Goal: Check status: Check status

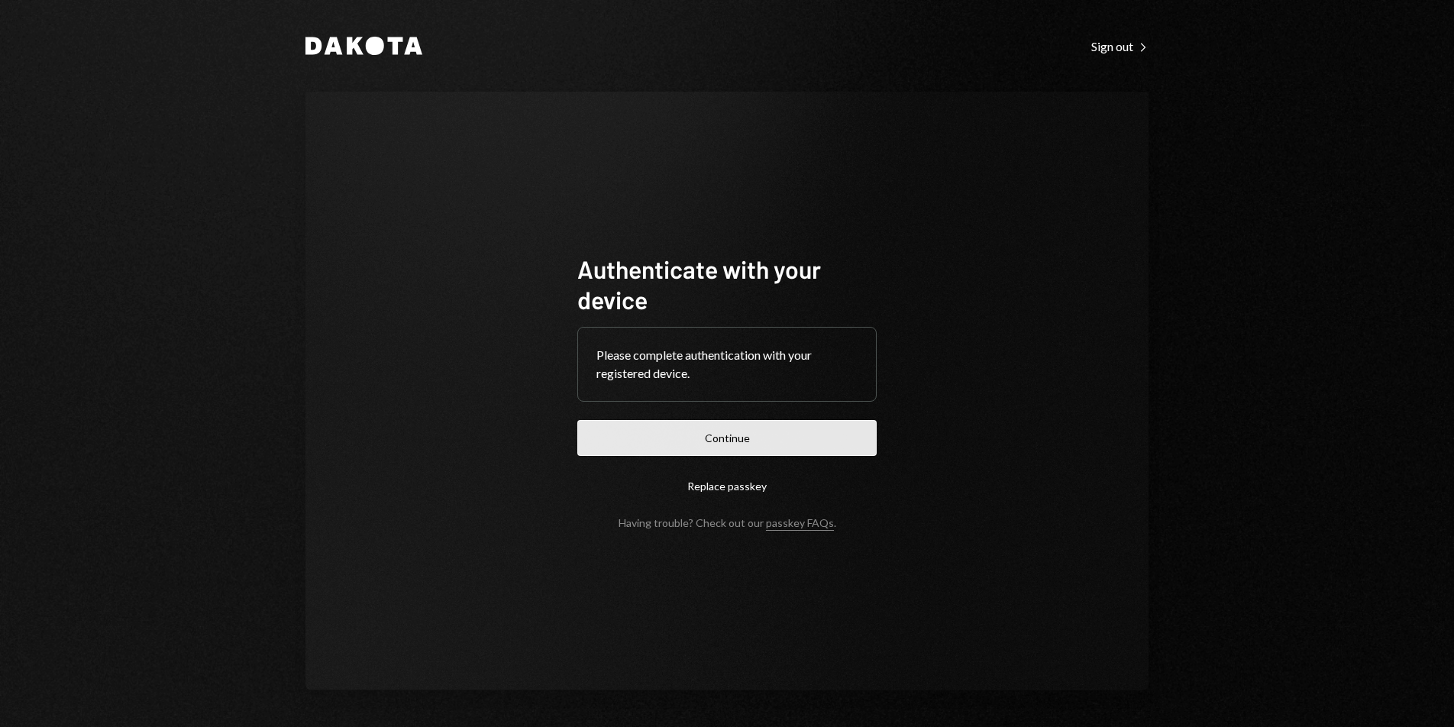
click at [757, 434] on button "Continue" at bounding box center [726, 438] width 299 height 36
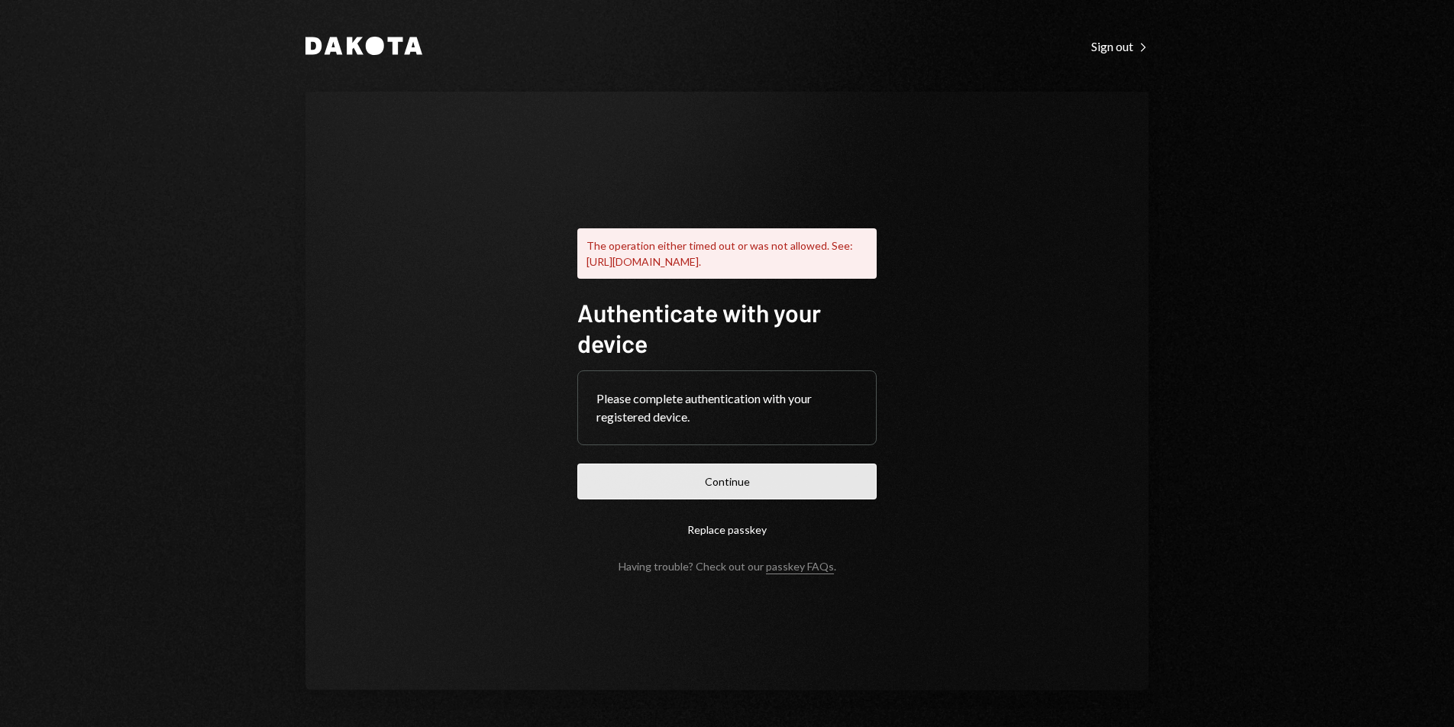
click at [790, 483] on button "Continue" at bounding box center [726, 482] width 299 height 36
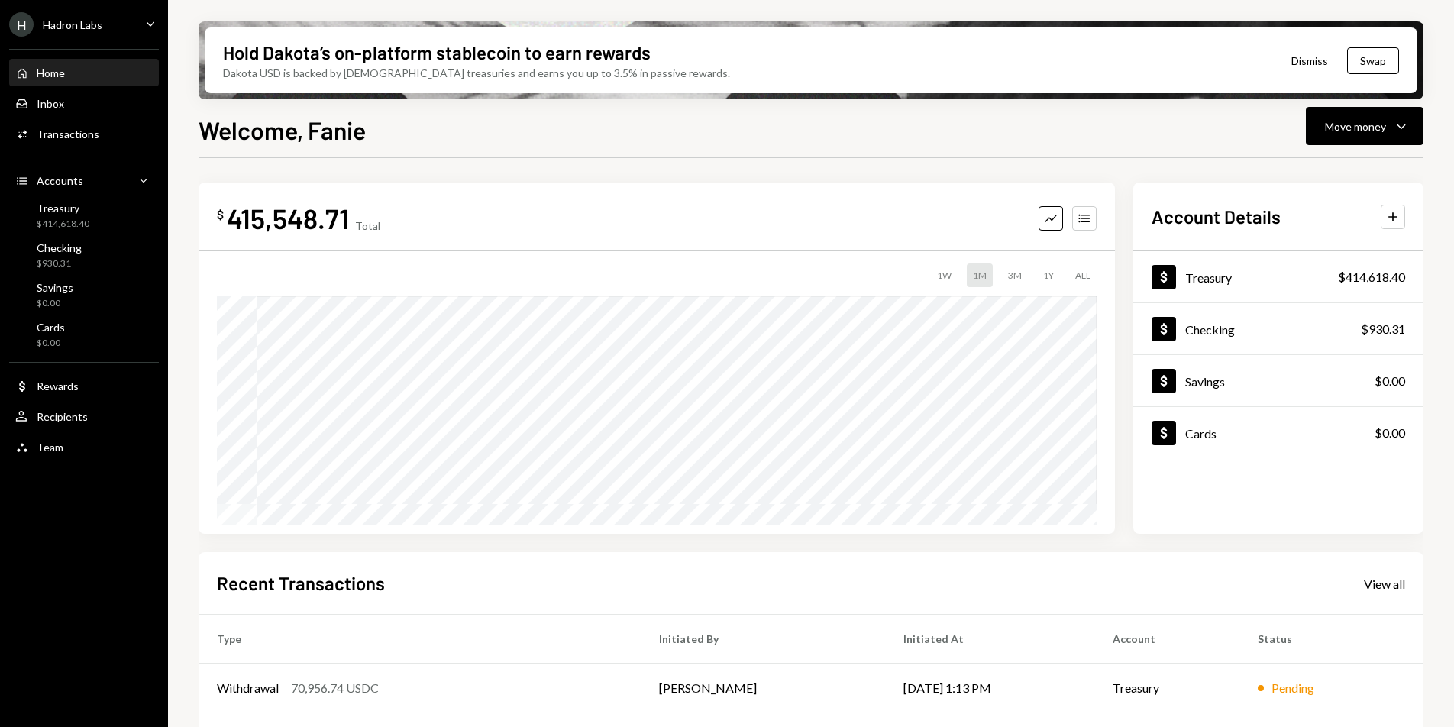
click at [65, 159] on div "Home Home Inbox Inbox Activities Transactions Accounts Accounts Caret Down Trea…" at bounding box center [84, 252] width 168 height 424
click at [73, 137] on div "Transactions" at bounding box center [68, 134] width 63 height 13
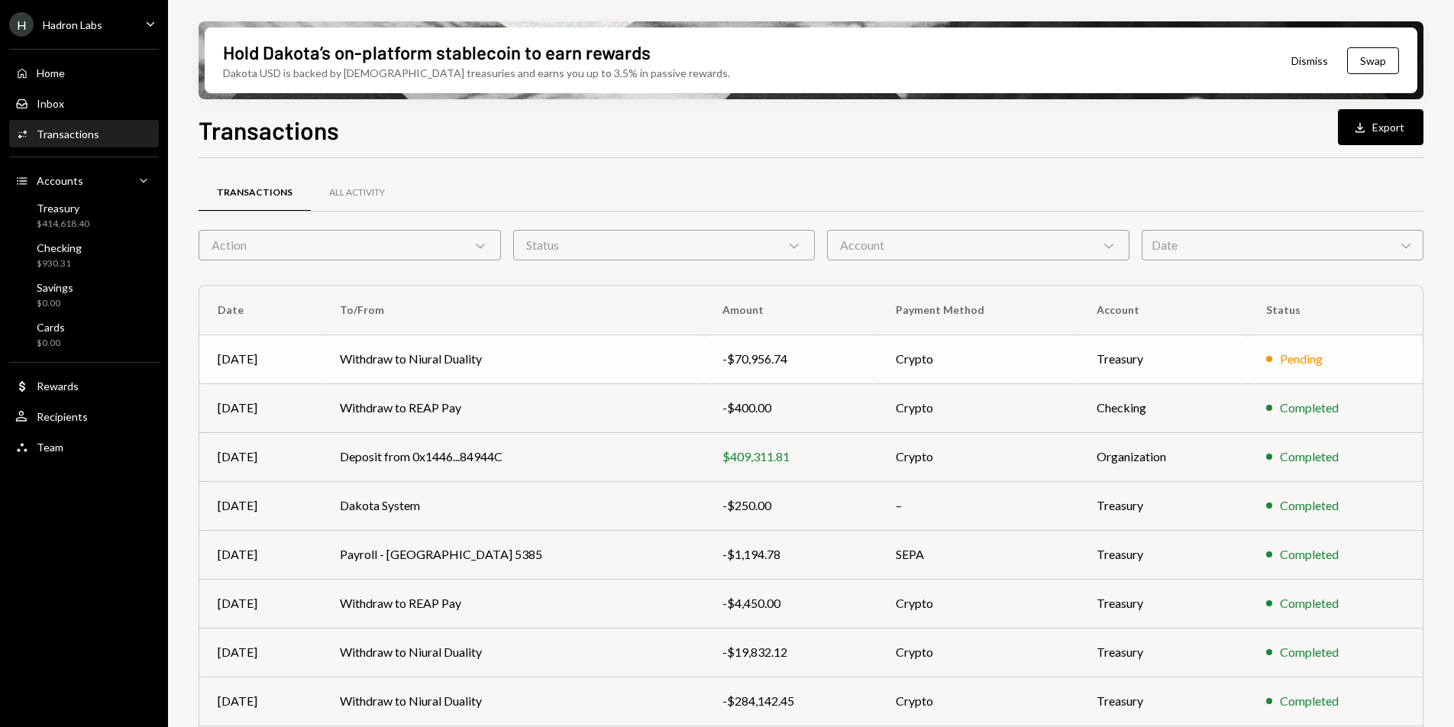
click at [386, 357] on td "Withdraw to Niural Duality" at bounding box center [513, 359] width 383 height 49
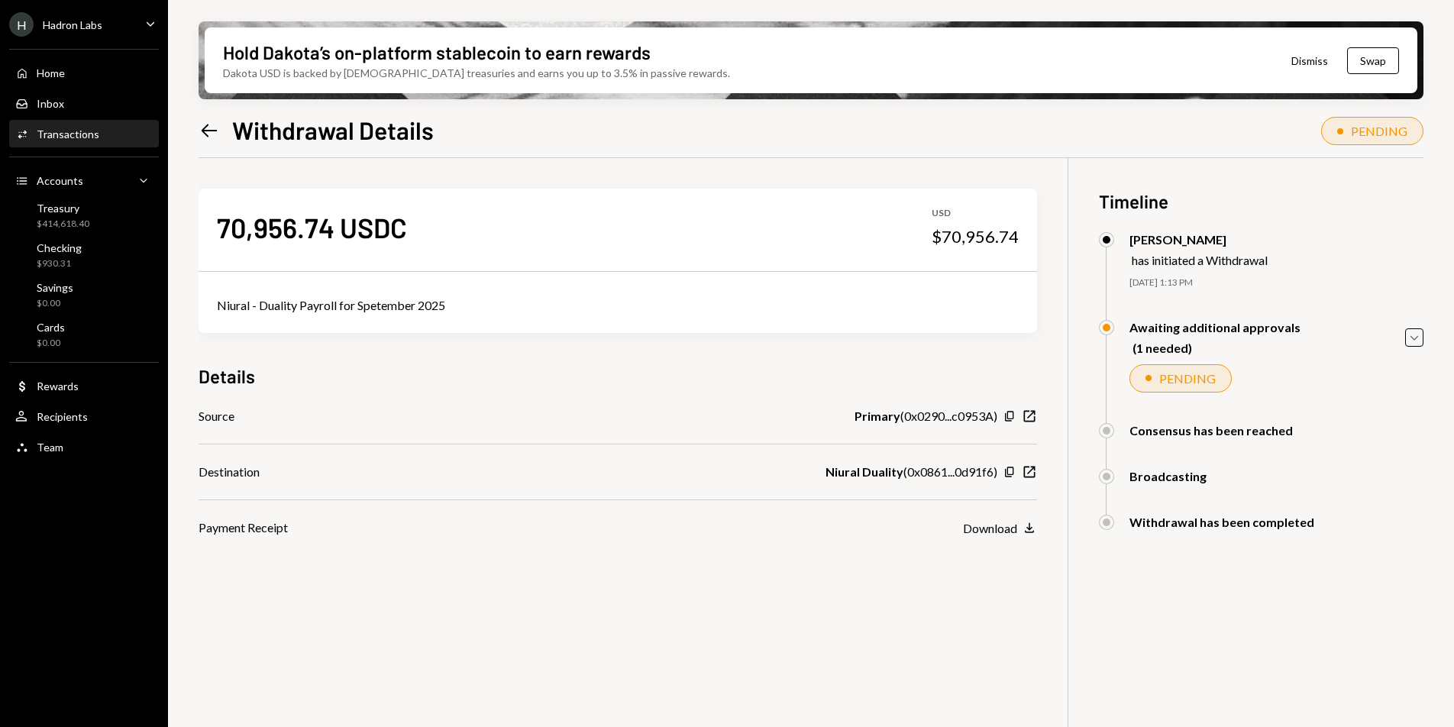
click at [1088, 131] on div "Left Arrow Withdrawal Details PENDING" at bounding box center [811, 129] width 1225 height 34
click at [92, 26] on div "Hadron Labs" at bounding box center [73, 24] width 60 height 13
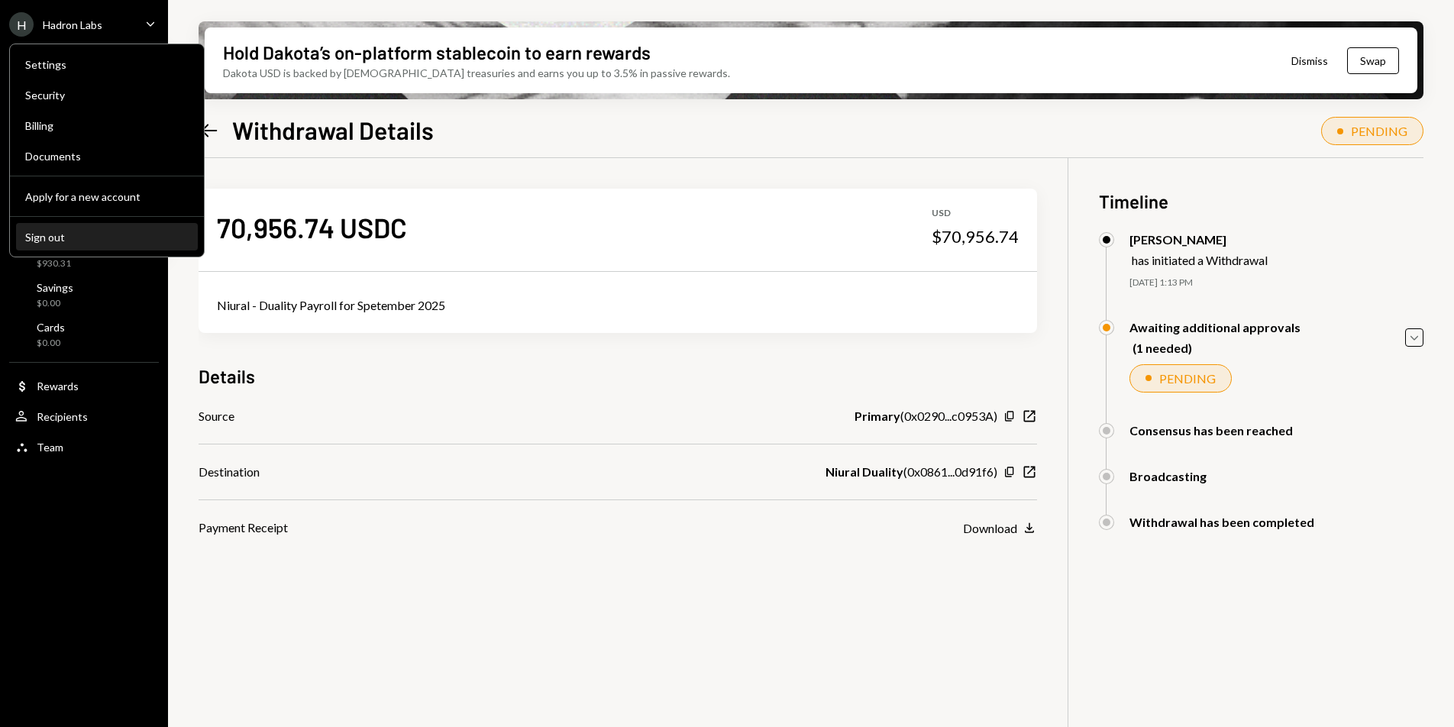
click at [78, 236] on div "Sign out" at bounding box center [106, 237] width 163 height 13
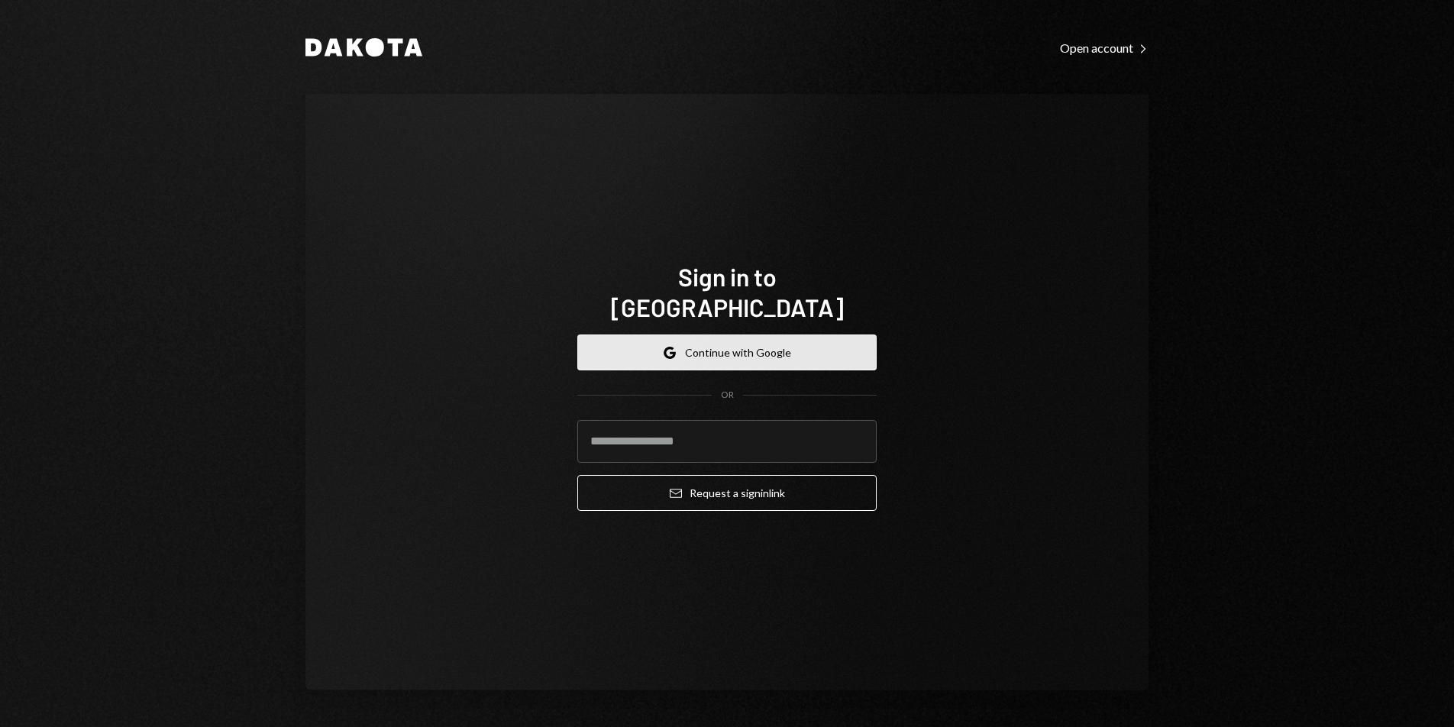
click at [679, 335] on button "Google Continue with Google" at bounding box center [726, 353] width 299 height 36
